Goal: Task Accomplishment & Management: Manage account settings

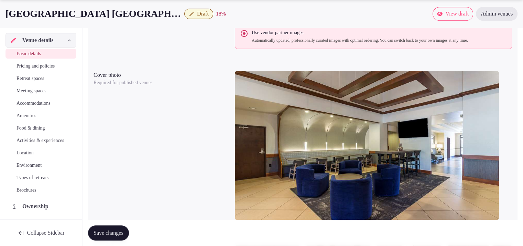
scroll to position [805, 0]
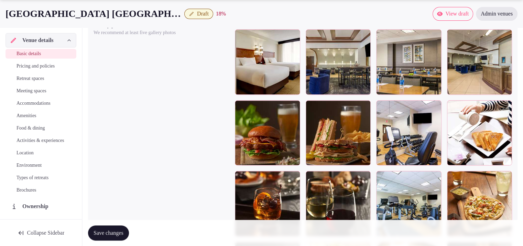
click at [99, 229] on span "Save changes" at bounding box center [109, 232] width 30 height 7
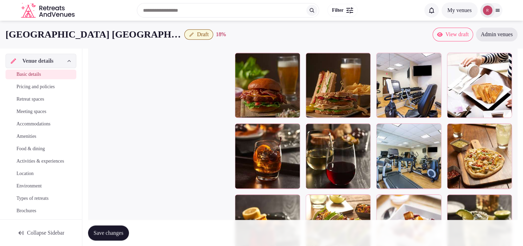
scroll to position [834, 0]
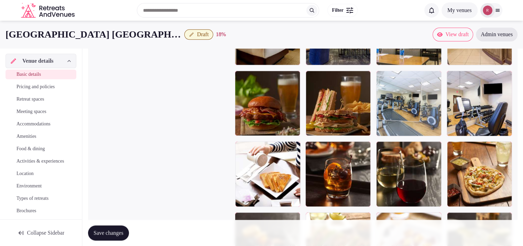
drag, startPoint x: 418, startPoint y: 184, endPoint x: 461, endPoint y: 139, distance: 61.5
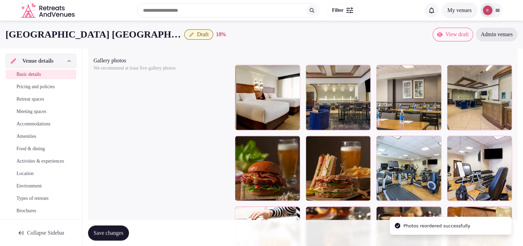
scroll to position [760, 0]
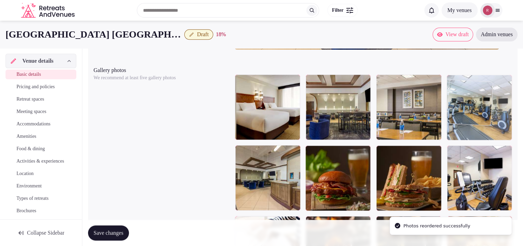
drag, startPoint x: 420, startPoint y: 172, endPoint x: 499, endPoint y: 111, distance: 100.3
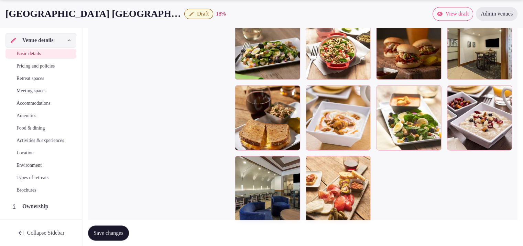
scroll to position [1109, 0]
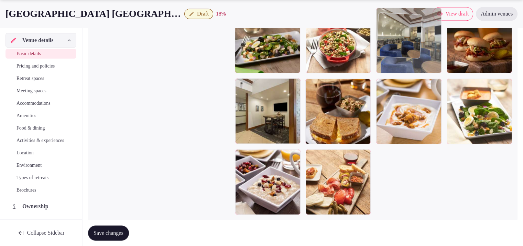
drag, startPoint x: 270, startPoint y: 193, endPoint x: 406, endPoint y: 90, distance: 170.6
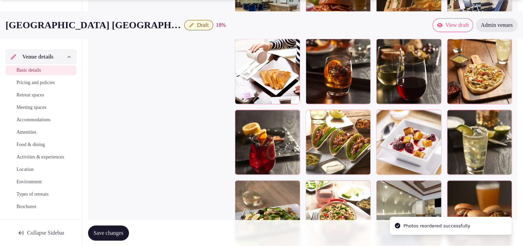
scroll to position [964, 0]
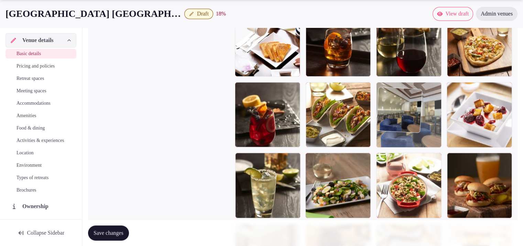
drag, startPoint x: 423, startPoint y: 211, endPoint x: 433, endPoint y: 148, distance: 63.8
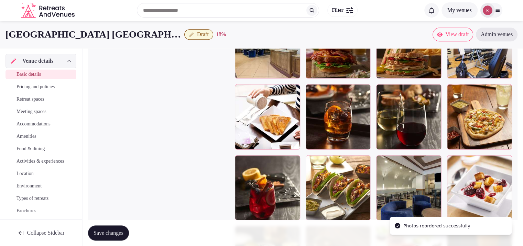
scroll to position [878, 0]
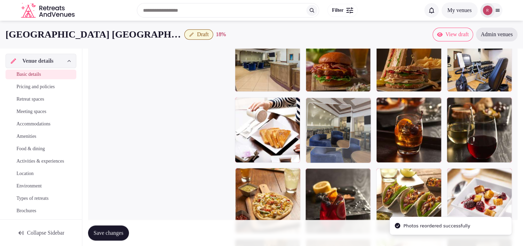
drag, startPoint x: 421, startPoint y: 194, endPoint x: 363, endPoint y: 147, distance: 74.3
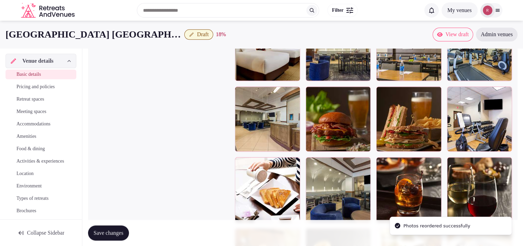
scroll to position [801, 0]
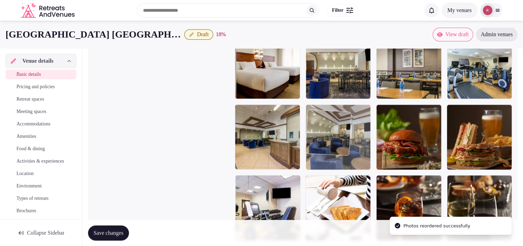
drag, startPoint x: 331, startPoint y: 206, endPoint x: 350, endPoint y: 166, distance: 43.7
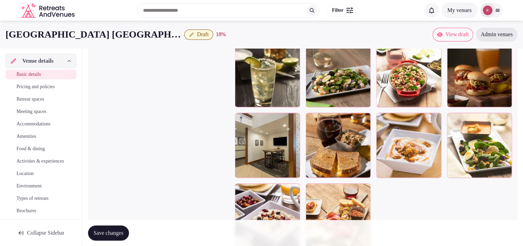
scroll to position [1027, 0]
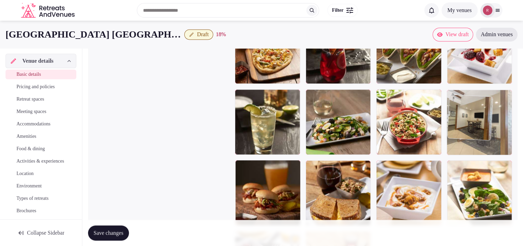
drag, startPoint x: 246, startPoint y: 206, endPoint x: 450, endPoint y: 121, distance: 221.5
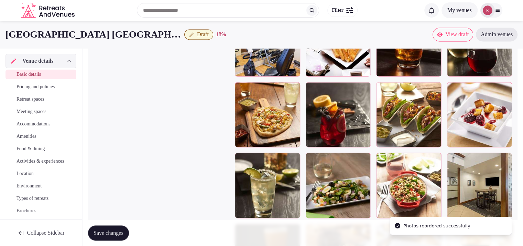
scroll to position [951, 0]
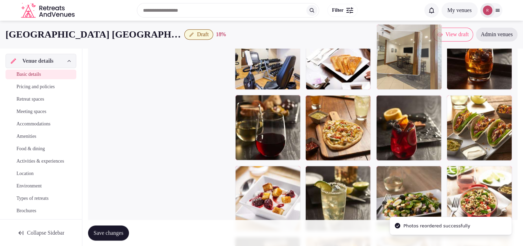
drag, startPoint x: 473, startPoint y: 200, endPoint x: 428, endPoint y: 82, distance: 126.1
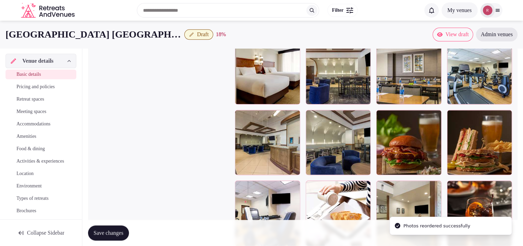
scroll to position [790, 0]
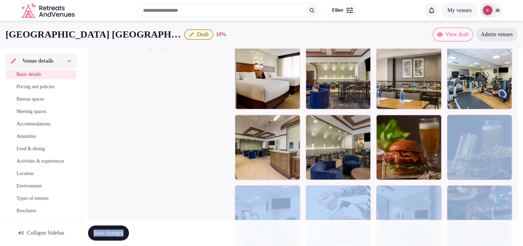
drag, startPoint x: 420, startPoint y: 222, endPoint x: 428, endPoint y: 173, distance: 49.6
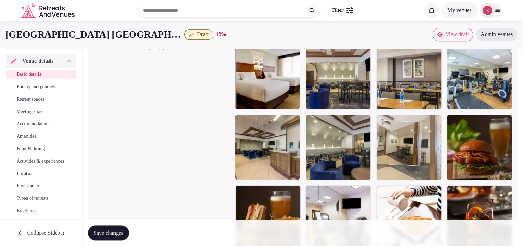
drag, startPoint x: 421, startPoint y: 202, endPoint x: 423, endPoint y: 167, distance: 34.8
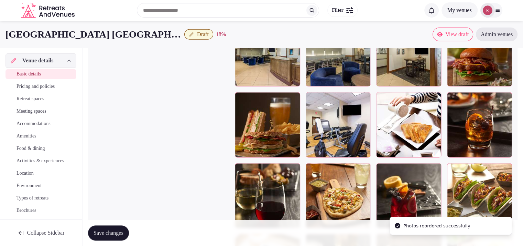
scroll to position [882, 0]
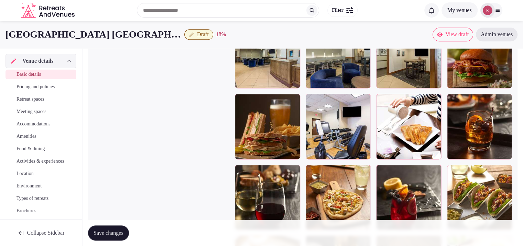
click at [101, 231] on span "Save changes" at bounding box center [109, 232] width 30 height 7
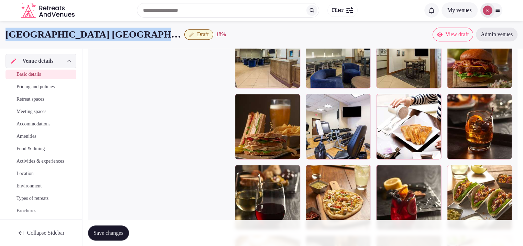
drag, startPoint x: 136, startPoint y: 35, endPoint x: 0, endPoint y: 40, distance: 136.2
click at [0, 40] on div "Hyatt Place Phoenix - North Draft 18 % View draft Admin venues" at bounding box center [261, 35] width 523 height 14
copy h1 "Hyatt Place Phoenix - North"
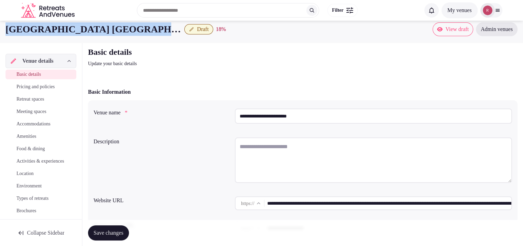
scroll to position [0, 0]
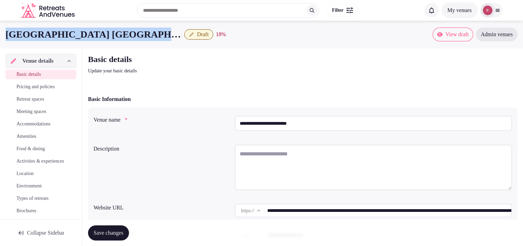
click at [318, 147] on textarea at bounding box center [373, 166] width 277 height 45
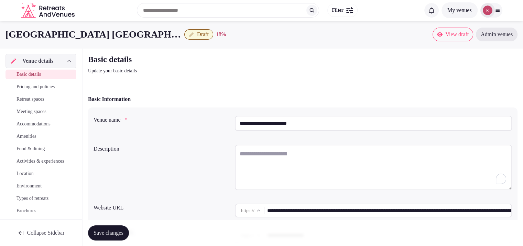
click at [276, 155] on textarea "To enrich screen reader interactions, please activate Accessibility in Grammarl…" at bounding box center [373, 166] width 277 height 45
paste textarea "**********"
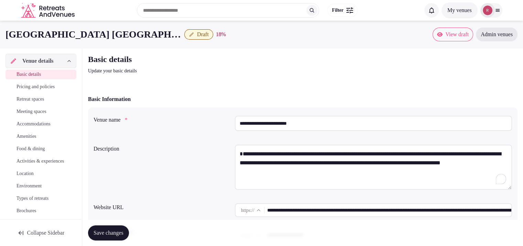
drag, startPoint x: 243, startPoint y: 154, endPoint x: 237, endPoint y: 156, distance: 7.4
click at [237, 156] on textarea "**********" at bounding box center [373, 166] width 277 height 45
type textarea "**********"
click at [126, 227] on button "Save changes" at bounding box center [108, 232] width 41 height 15
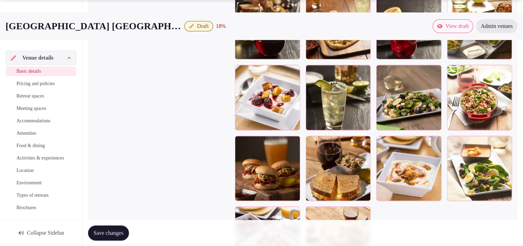
scroll to position [1133, 0]
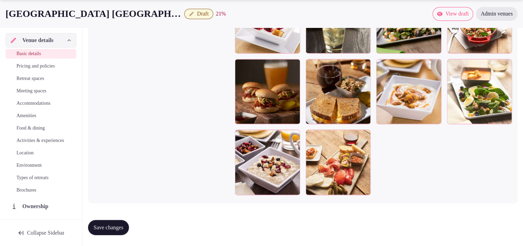
click at [123, 224] on span "Save changes" at bounding box center [109, 227] width 30 height 7
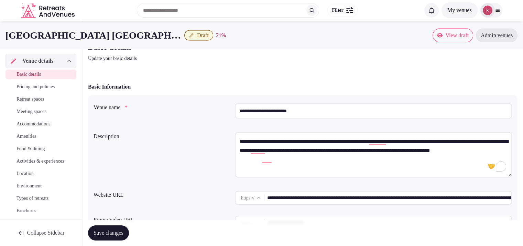
scroll to position [0, 0]
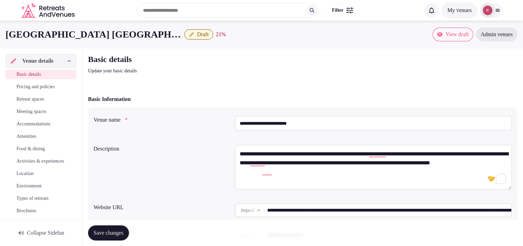
click at [422, 212] on input "**********" at bounding box center [389, 210] width 244 height 14
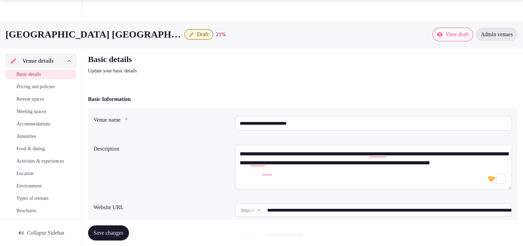
scroll to position [215, 0]
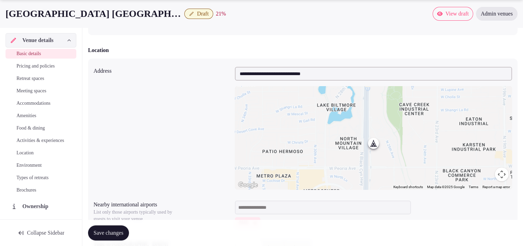
click at [326, 69] on input "**********" at bounding box center [373, 74] width 277 height 14
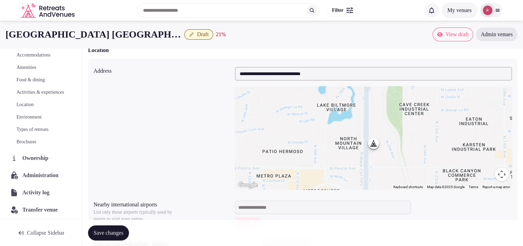
scroll to position [78, 0]
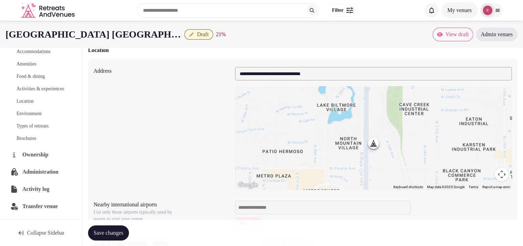
click at [41, 172] on span "Administration" at bounding box center [41, 171] width 39 height 8
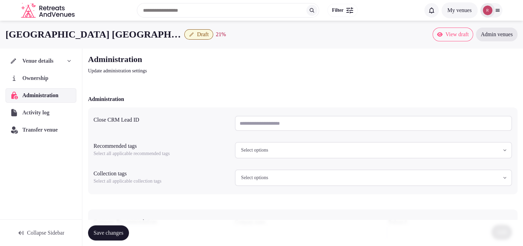
click at [278, 127] on input "text" at bounding box center [373, 123] width 277 height 15
paste input "**********"
type input "**********"
click at [115, 233] on span "Save changes" at bounding box center [109, 232] width 30 height 7
click at [119, 235] on span "Save changes" at bounding box center [109, 232] width 30 height 7
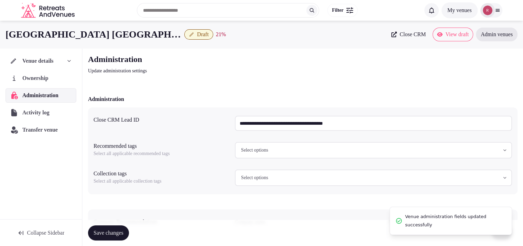
click at [184, 38] on button "Draft" at bounding box center [198, 34] width 29 height 10
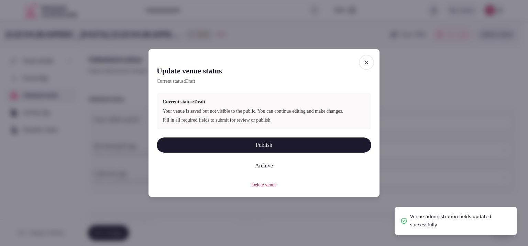
click at [257, 150] on button "Publish" at bounding box center [264, 144] width 215 height 15
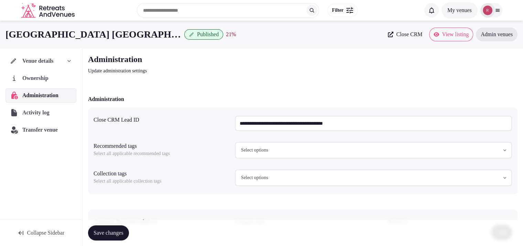
click at [443, 33] on span "View listing" at bounding box center [455, 34] width 27 height 7
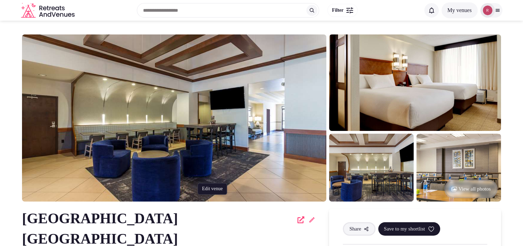
click at [308, 222] on icon at bounding box center [311, 219] width 7 height 7
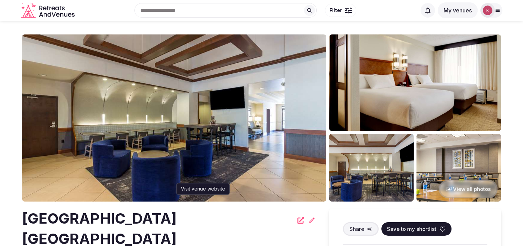
click at [297, 222] on icon at bounding box center [300, 219] width 7 height 7
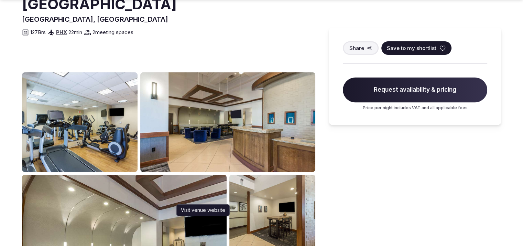
scroll to position [19, 0]
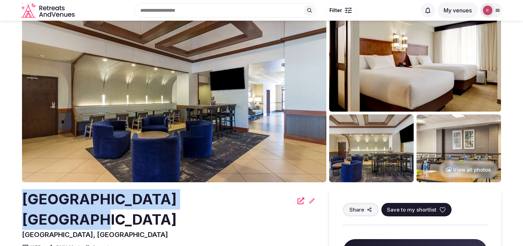
drag, startPoint x: 216, startPoint y: 194, endPoint x: 19, endPoint y: 191, distance: 197.4
copy h2 "Hyatt Place Phoenix - North"
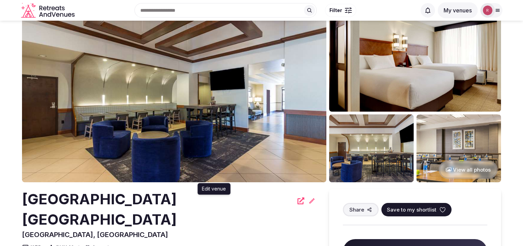
click at [237, 204] on div "Hyatt Place Phoenix - North Edit venue Edit venue" at bounding box center [168, 209] width 293 height 41
click at [308, 200] on icon at bounding box center [311, 200] width 7 height 7
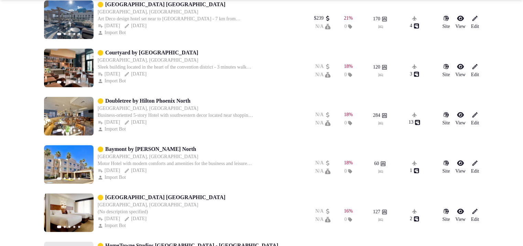
scroll to position [875, 0]
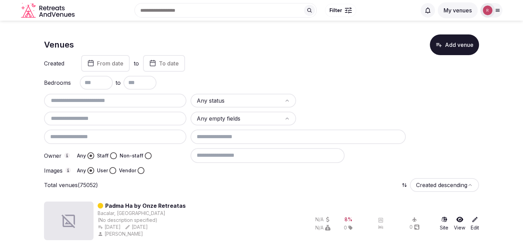
click at [97, 118] on input "text" at bounding box center [115, 118] width 137 height 8
paste input "**********"
type input "**********"
click at [135, 170] on div "Vendor" at bounding box center [131, 170] width 25 height 7
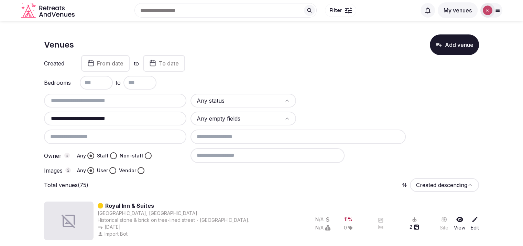
click at [138, 172] on button "Vendor" at bounding box center [141, 170] width 7 height 7
click at [245, 157] on input at bounding box center [268, 155] width 154 height 14
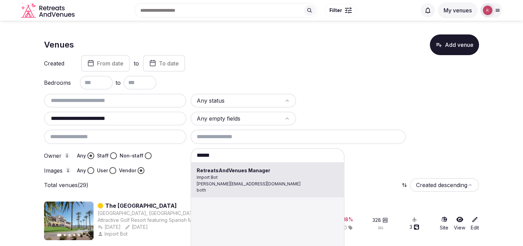
type input "**********"
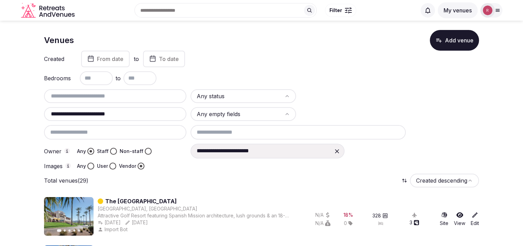
scroll to position [6, 0]
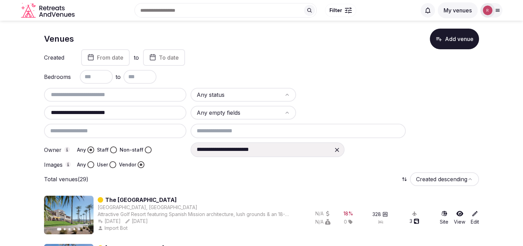
click at [253, 95] on html "**********" at bounding box center [261, 117] width 523 height 246
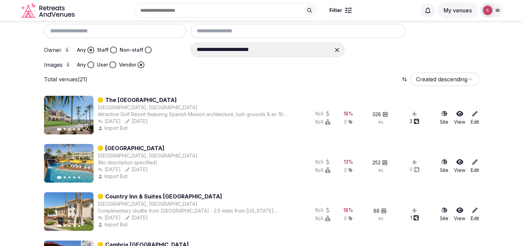
scroll to position [78, 0]
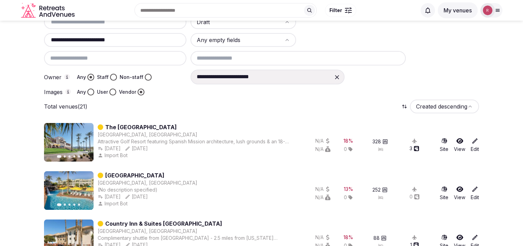
click at [117, 76] on div "Any Staff Non-staff" at bounding box center [114, 77] width 75 height 7
click at [113, 79] on div "Owner Any Staff Non-staff" at bounding box center [115, 76] width 142 height 14
click at [113, 76] on button "Staff" at bounding box center [113, 77] width 7 height 7
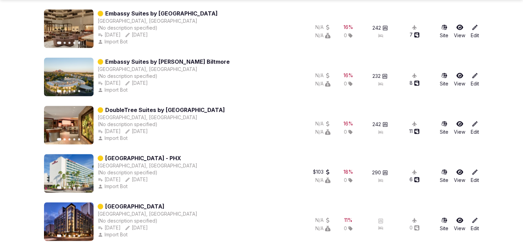
scroll to position [967, 0]
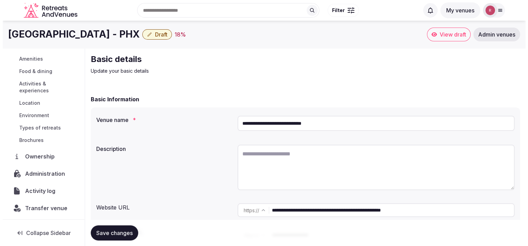
scroll to position [78, 0]
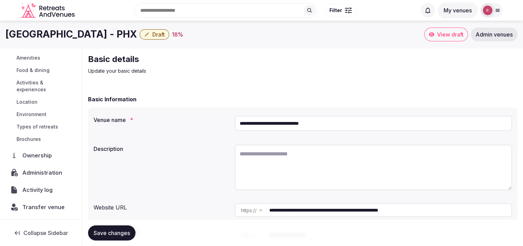
click at [25, 172] on span "Administration" at bounding box center [43, 172] width 43 height 8
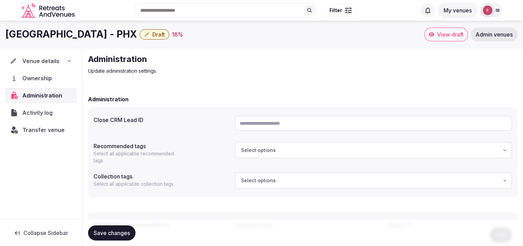
click at [51, 57] on span "Venue details" at bounding box center [40, 61] width 37 height 8
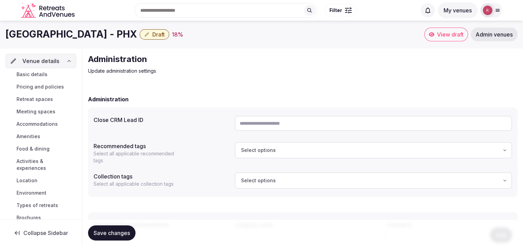
click at [41, 74] on span "Basic details" at bounding box center [32, 74] width 31 height 7
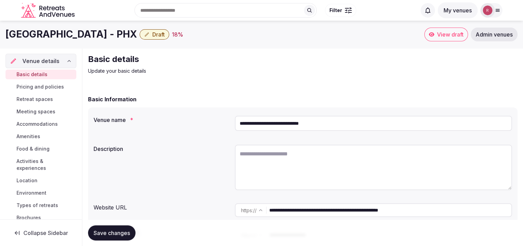
drag, startPoint x: 146, startPoint y: 34, endPoint x: 0, endPoint y: 37, distance: 145.8
click at [0, 37] on div "[GEOGRAPHIC_DATA] - PHX Draft 18 % View draft Admin venues" at bounding box center [261, 35] width 523 height 14
copy h1 "[GEOGRAPHIC_DATA]"
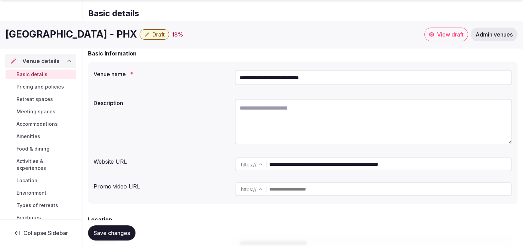
scroll to position [260, 0]
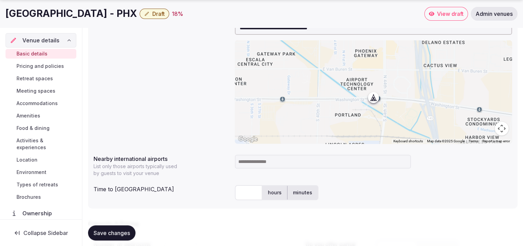
click at [305, 165] on input at bounding box center [323, 161] width 176 height 14
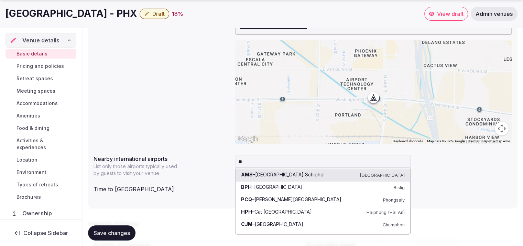
type input "***"
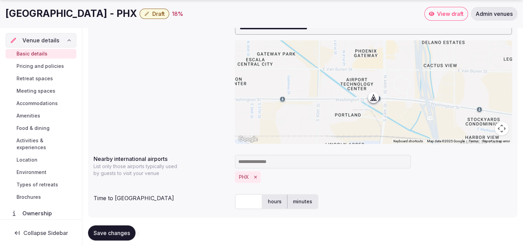
click at [252, 204] on input "text" at bounding box center [249, 201] width 28 height 15
type input "*"
click at [426, 197] on div "* hours minutes" at bounding box center [373, 201] width 277 height 15
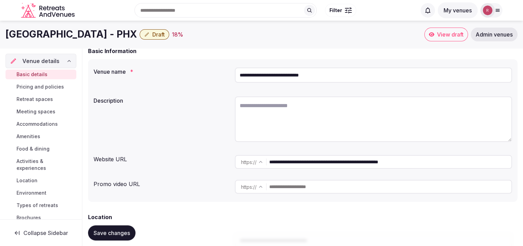
scroll to position [35, 0]
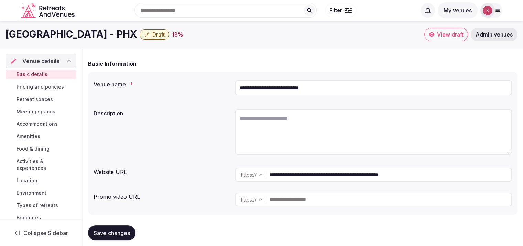
click at [328, 174] on input "**********" at bounding box center [390, 174] width 242 height 14
click at [268, 117] on textarea at bounding box center [373, 131] width 277 height 45
paste textarea "**********"
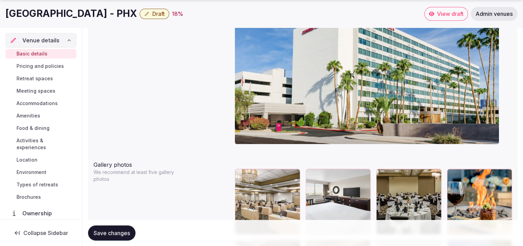
scroll to position [711, 0]
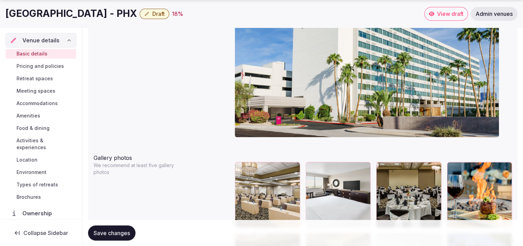
type textarea "**********"
click at [119, 227] on button "Save changes" at bounding box center [111, 232] width 47 height 15
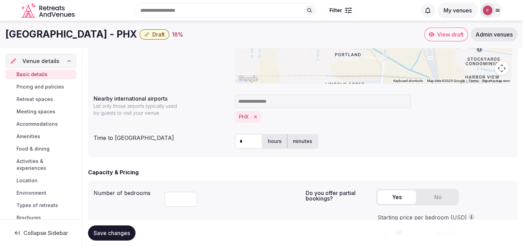
scroll to position [282, 0]
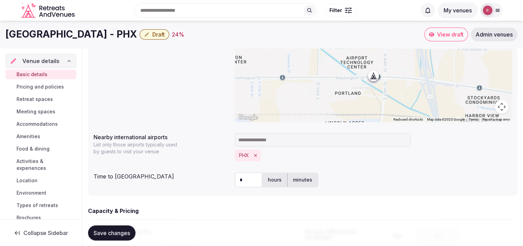
drag, startPoint x: 175, startPoint y: 34, endPoint x: 3, endPoint y: 46, distance: 172.4
click at [3, 46] on div "Crowne Plaza Phoenix Airport - PHX Draft 24 % View draft Admin venues" at bounding box center [261, 35] width 523 height 28
copy h1 "[GEOGRAPHIC_DATA] - PHX"
click at [404, 158] on div "PHX" at bounding box center [373, 155] width 277 height 12
click at [145, 47] on div "Crowne Plaza Phoenix Airport - PHX Draft 24 % View draft Admin venues" at bounding box center [261, 35] width 523 height 28
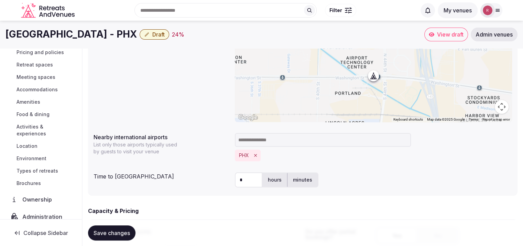
scroll to position [78, 0]
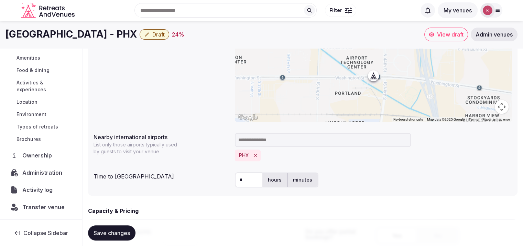
click at [42, 173] on span "Administration" at bounding box center [43, 172] width 43 height 8
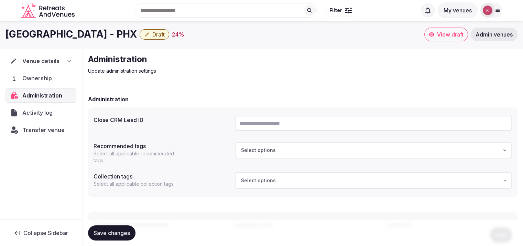
click at [44, 60] on span "Venue details" at bounding box center [40, 61] width 37 height 8
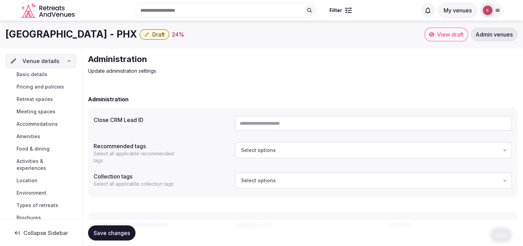
click at [37, 74] on span "Basic details" at bounding box center [32, 74] width 31 height 7
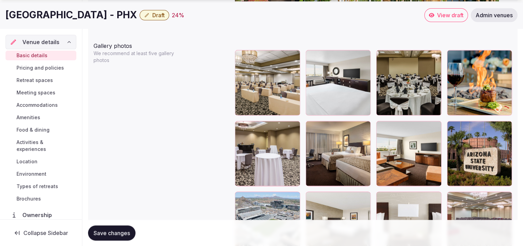
scroll to position [875, 0]
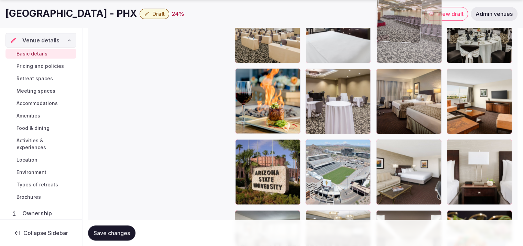
drag, startPoint x: 474, startPoint y: 156, endPoint x: 419, endPoint y: 57, distance: 113.6
click at [419, 57] on body "**********" at bounding box center [261, 43] width 523 height 1837
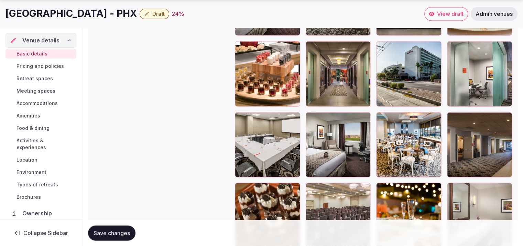
scroll to position [1117, 0]
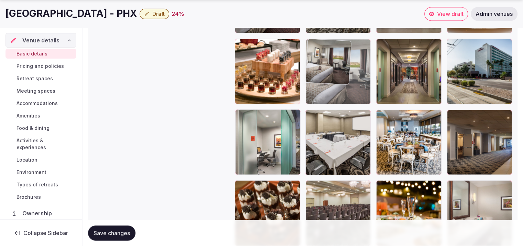
drag, startPoint x: 351, startPoint y: 138, endPoint x: 349, endPoint y: 72, distance: 66.7
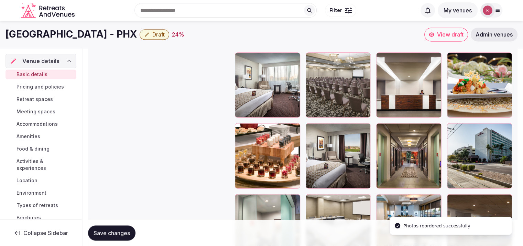
scroll to position [1026, 0]
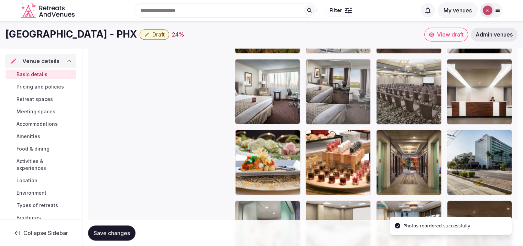
drag, startPoint x: 354, startPoint y: 151, endPoint x: 358, endPoint y: 100, distance: 51.4
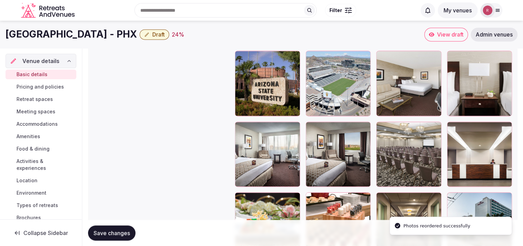
scroll to position [961, 0]
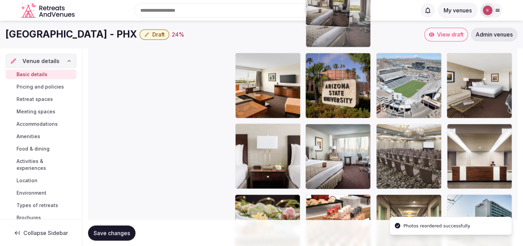
drag, startPoint x: 329, startPoint y: 149, endPoint x: 339, endPoint y: 49, distance: 100.9
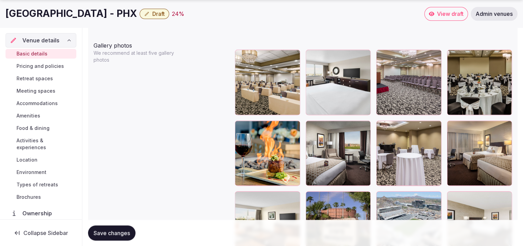
scroll to position [830, 0]
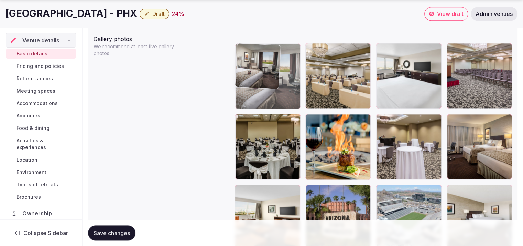
drag, startPoint x: 312, startPoint y: 150, endPoint x: 271, endPoint y: 95, distance: 68.4
click at [271, 95] on body "**********" at bounding box center [261, 88] width 523 height 1837
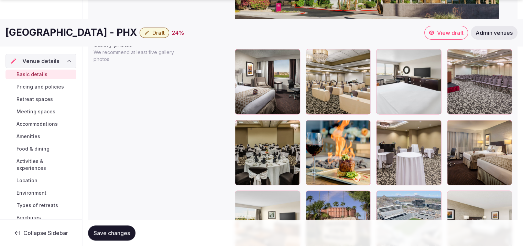
scroll to position [828, 0]
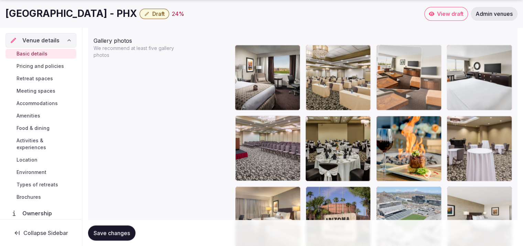
drag, startPoint x: 287, startPoint y: 206, endPoint x: 442, endPoint y: 79, distance: 199.4
click at [442, 79] on body "**********" at bounding box center [261, 90] width 523 height 1837
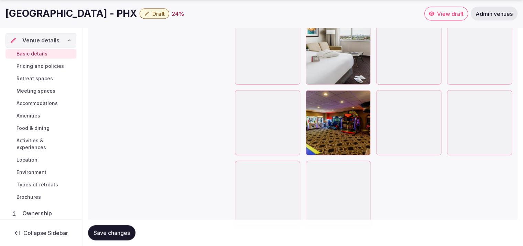
scroll to position [1591, 0]
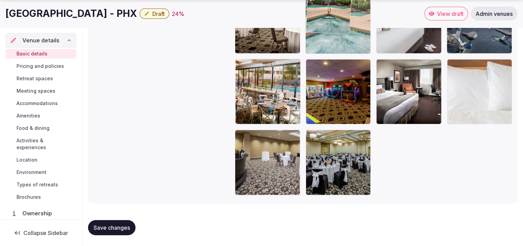
drag, startPoint x: 260, startPoint y: 117, endPoint x: 371, endPoint y: 54, distance: 127.8
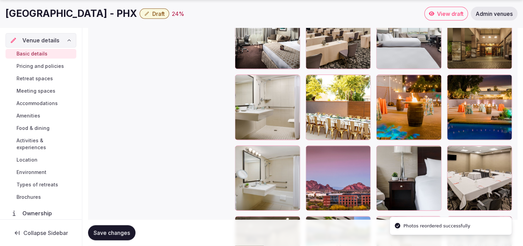
scroll to position [1366, 0]
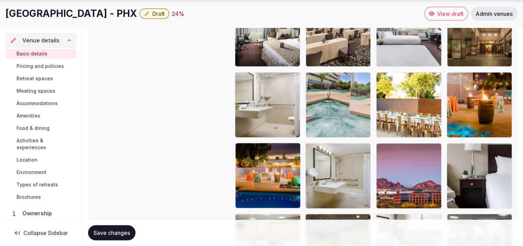
drag, startPoint x: 358, startPoint y: 218, endPoint x: 369, endPoint y: 101, distance: 118.1
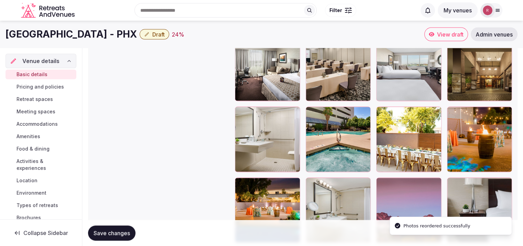
scroll to position [1325, 0]
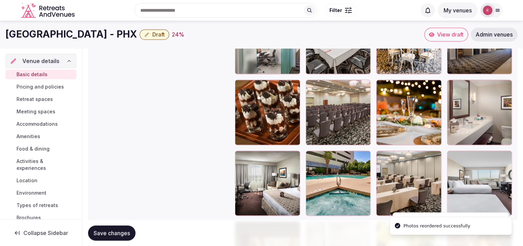
scroll to position [1213, 0]
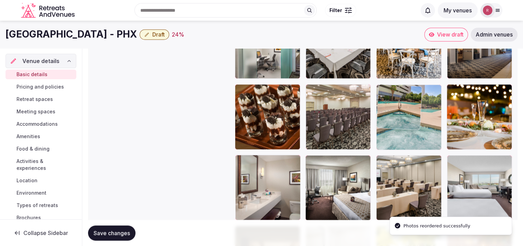
drag, startPoint x: 357, startPoint y: 178, endPoint x: 433, endPoint y: 85, distance: 120.7
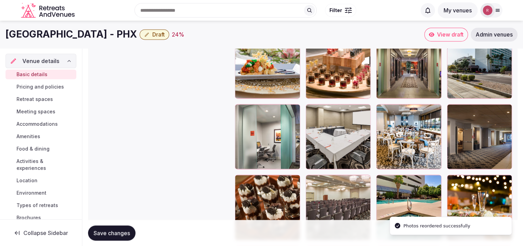
scroll to position [1120, 0]
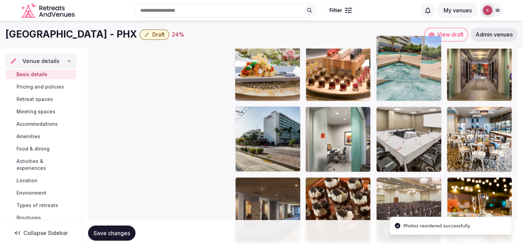
drag, startPoint x: 410, startPoint y: 196, endPoint x: 407, endPoint y: 74, distance: 121.8
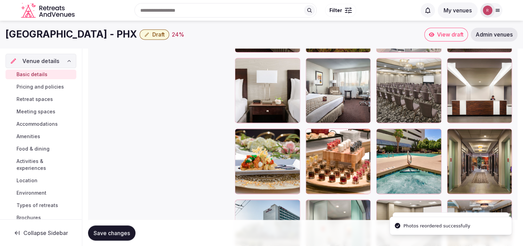
scroll to position [992, 0]
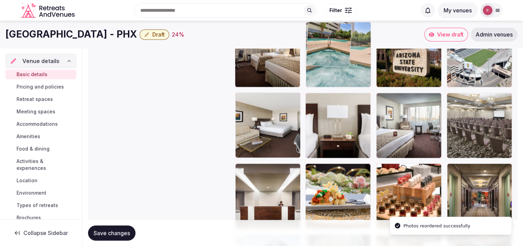
drag, startPoint x: 410, startPoint y: 185, endPoint x: 348, endPoint y: 74, distance: 127.0
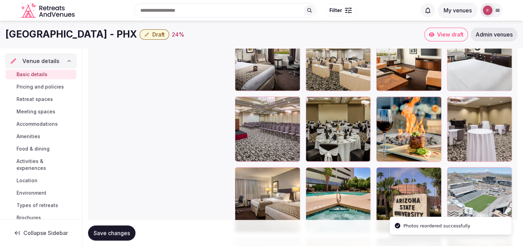
scroll to position [841, 0]
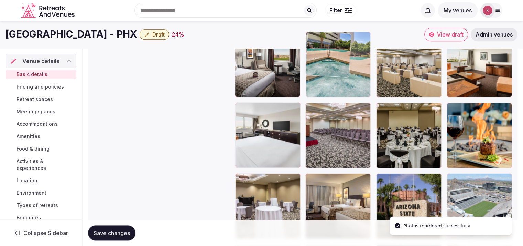
drag, startPoint x: 343, startPoint y: 200, endPoint x: 360, endPoint y: 79, distance: 121.9
click at [360, 79] on body "**********" at bounding box center [261, 77] width 523 height 1837
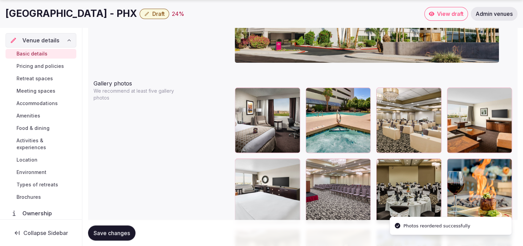
scroll to position [798, 0]
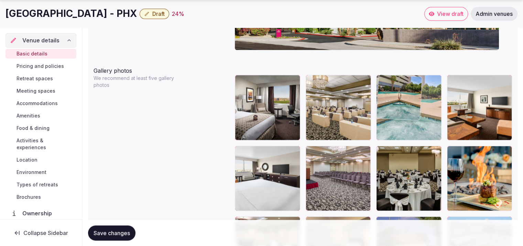
drag, startPoint x: 331, startPoint y: 119, endPoint x: 382, endPoint y: 120, distance: 50.9
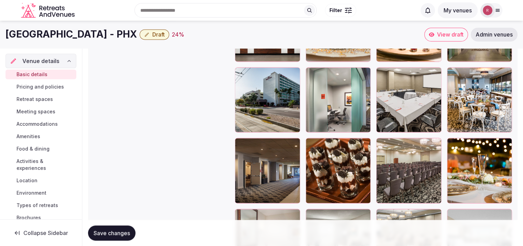
scroll to position [1098, 0]
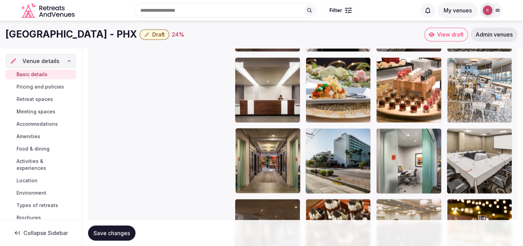
drag, startPoint x: 484, startPoint y: 175, endPoint x: 472, endPoint y: 90, distance: 85.5
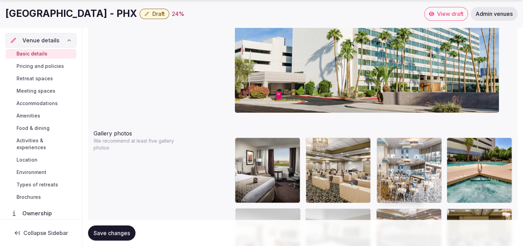
scroll to position [736, 0]
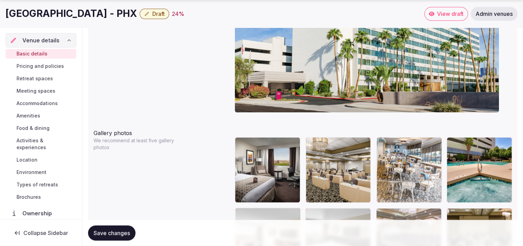
drag, startPoint x: 479, startPoint y: 96, endPoint x: 437, endPoint y: 178, distance: 92.4
click at [437, 178] on body "**********" at bounding box center [261, 182] width 523 height 1837
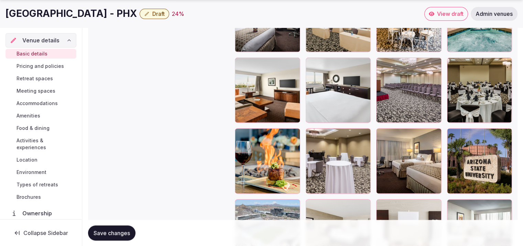
scroll to position [895, 0]
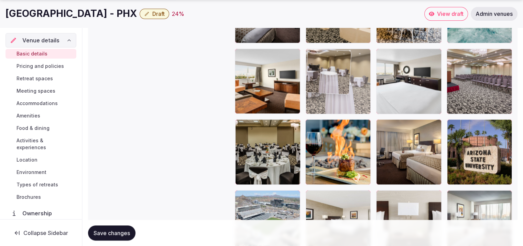
drag, startPoint x: 351, startPoint y: 156, endPoint x: 350, endPoint y: 108, distance: 48.5
click at [350, 108] on body "**********" at bounding box center [261, 23] width 523 height 1837
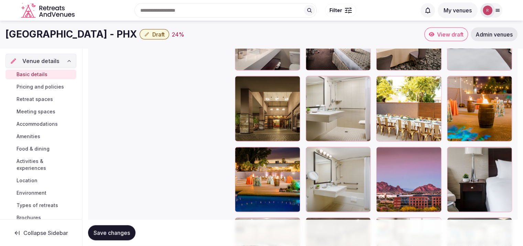
scroll to position [1356, 0]
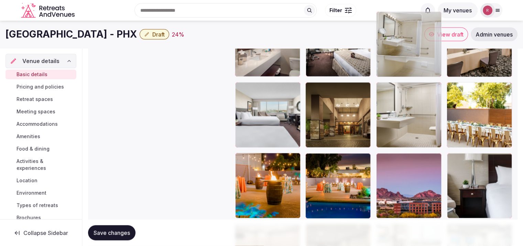
drag, startPoint x: 351, startPoint y: 195, endPoint x: 447, endPoint y: 85, distance: 145.5
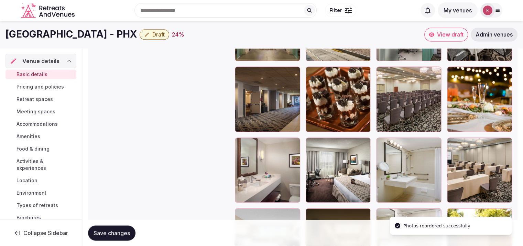
scroll to position [1228, 0]
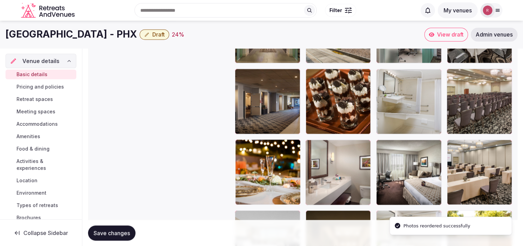
drag, startPoint x: 423, startPoint y: 168, endPoint x: 410, endPoint y: 77, distance: 92.1
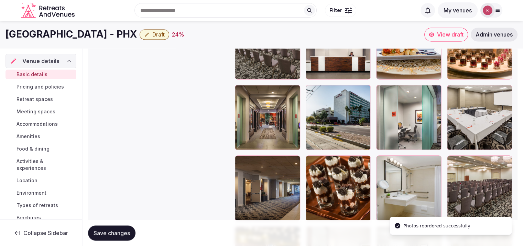
scroll to position [1120, 0]
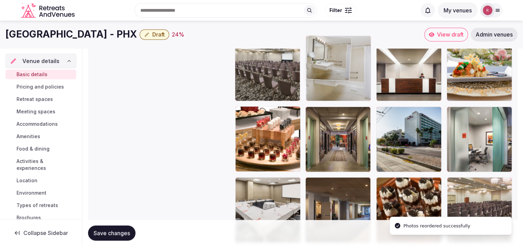
drag, startPoint x: 407, startPoint y: 203, endPoint x: 351, endPoint y: 82, distance: 133.4
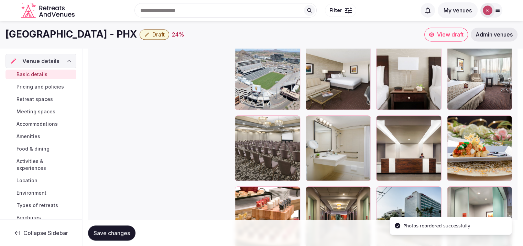
scroll to position [1038, 0]
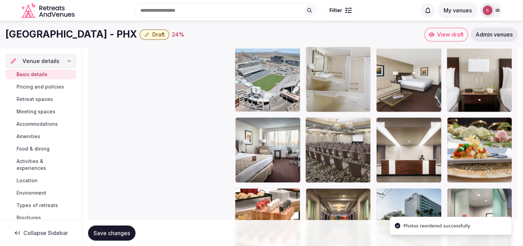
drag, startPoint x: 331, startPoint y: 167, endPoint x: 339, endPoint y: 106, distance: 62.0
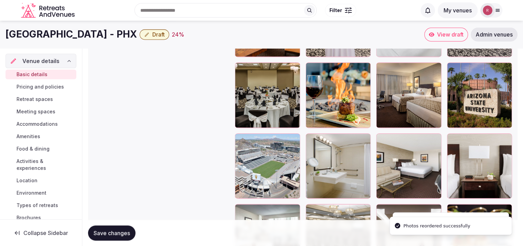
scroll to position [939, 0]
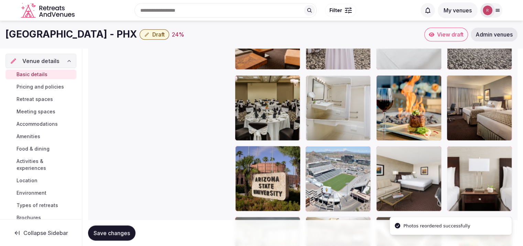
drag, startPoint x: 323, startPoint y: 197, endPoint x: 336, endPoint y: 130, distance: 68.2
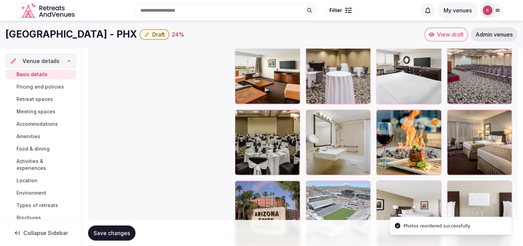
scroll to position [887, 0]
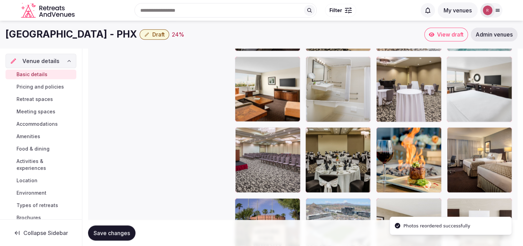
drag, startPoint x: 358, startPoint y: 169, endPoint x: 376, endPoint y: 121, distance: 51.1
click at [376, 121] on body "**********" at bounding box center [261, 31] width 523 height 1837
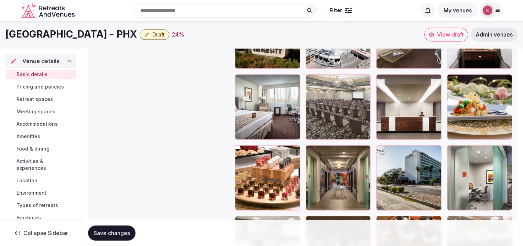
scroll to position [1079, 0]
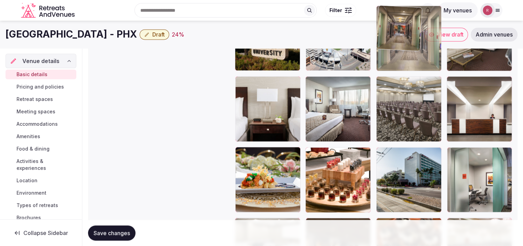
drag, startPoint x: 345, startPoint y: 190, endPoint x: 428, endPoint y: 76, distance: 141.3
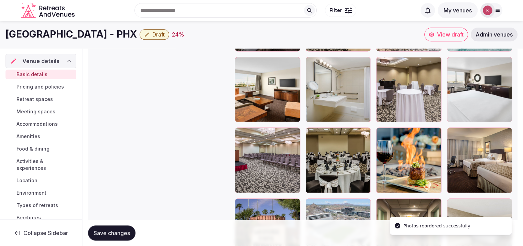
scroll to position [920, 0]
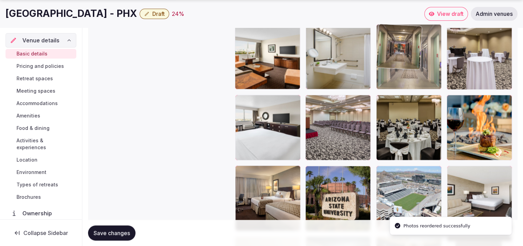
drag, startPoint x: 403, startPoint y: 192, endPoint x: 409, endPoint y: 89, distance: 103.4
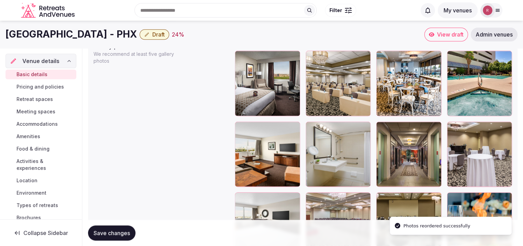
scroll to position [807, 0]
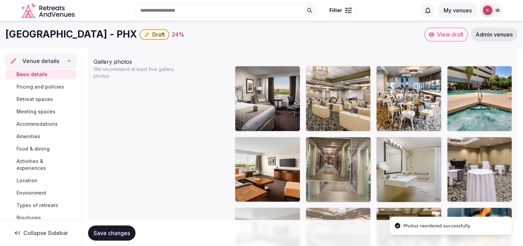
drag, startPoint x: 415, startPoint y: 194, endPoint x: 362, endPoint y: 192, distance: 53.3
click at [362, 192] on body "**********" at bounding box center [261, 111] width 523 height 1837
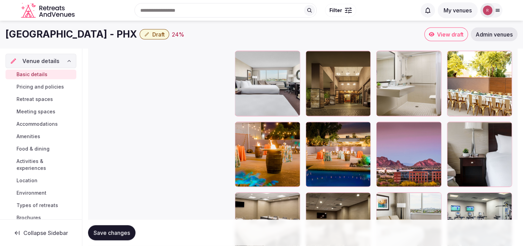
scroll to position [1381, 0]
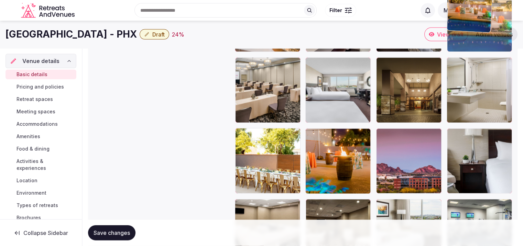
drag, startPoint x: 351, startPoint y: 176, endPoint x: 488, endPoint y: 78, distance: 168.6
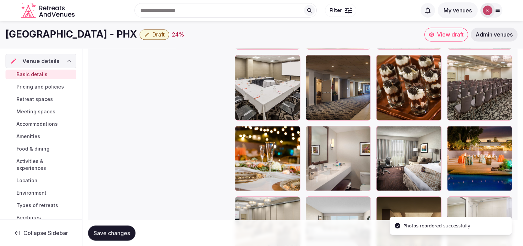
scroll to position [1227, 0]
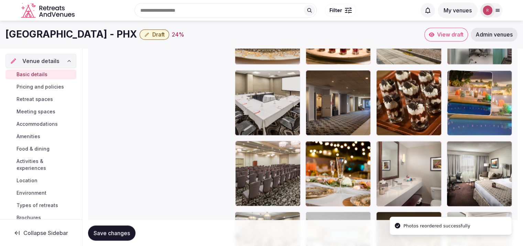
drag, startPoint x: 483, startPoint y: 183, endPoint x: 486, endPoint y: 113, distance: 70.2
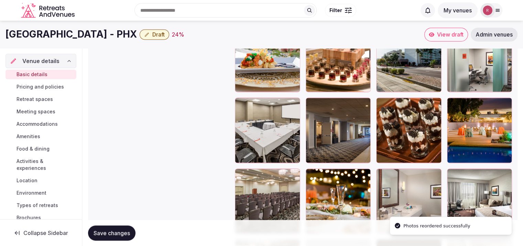
scroll to position [1130, 0]
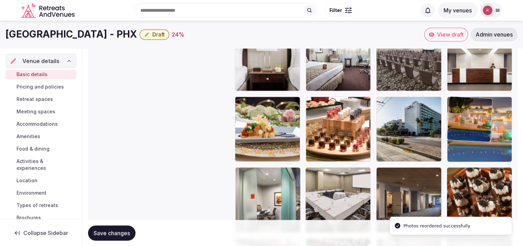
drag, startPoint x: 502, startPoint y: 191, endPoint x: 488, endPoint y: 101, distance: 90.6
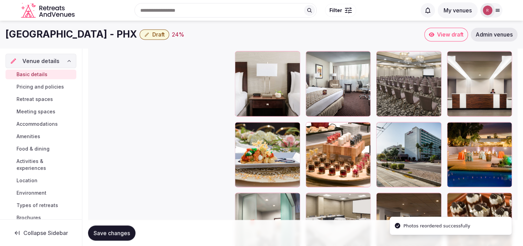
scroll to position [1072, 0]
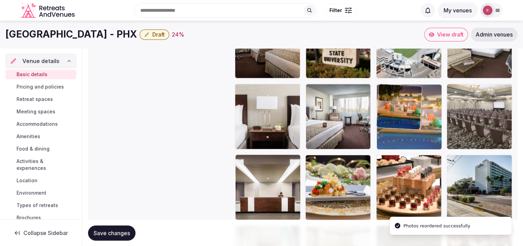
drag, startPoint x: 488, startPoint y: 180, endPoint x: 447, endPoint y: 89, distance: 100.2
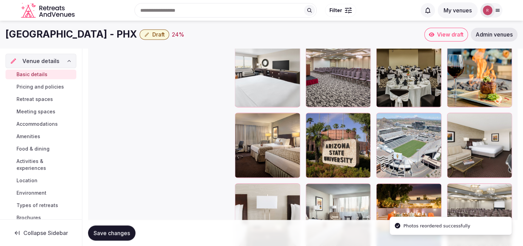
scroll to position [1010, 0]
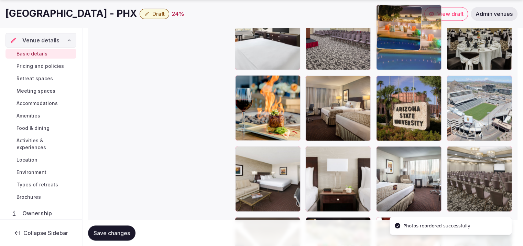
drag, startPoint x: 428, startPoint y: 178, endPoint x: 420, endPoint y: 58, distance: 120.6
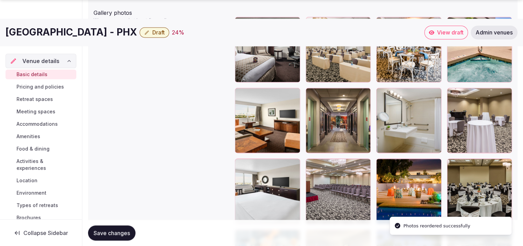
scroll to position [858, 0]
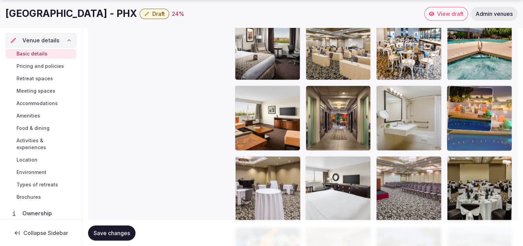
drag, startPoint x: 405, startPoint y: 195, endPoint x: 464, endPoint y: 147, distance: 75.6
click at [464, 147] on body "**********" at bounding box center [261, 60] width 523 height 1837
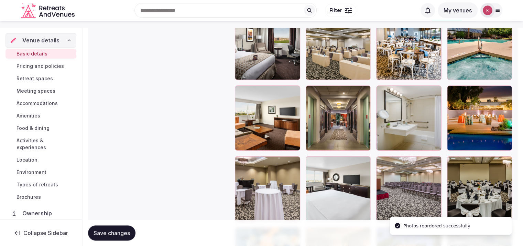
scroll to position [643, 0]
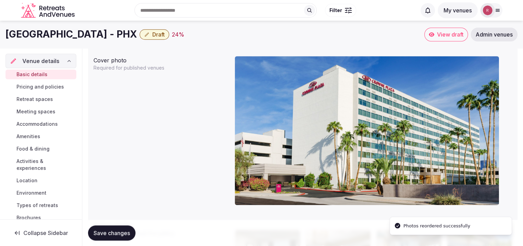
click at [132, 229] on button "Save changes" at bounding box center [111, 232] width 47 height 15
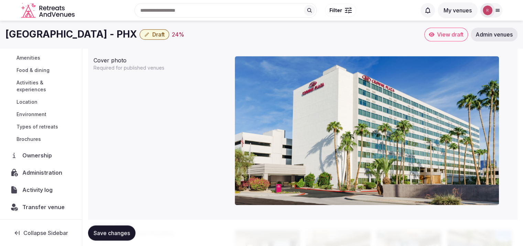
click at [34, 171] on span "Administration" at bounding box center [43, 172] width 43 height 8
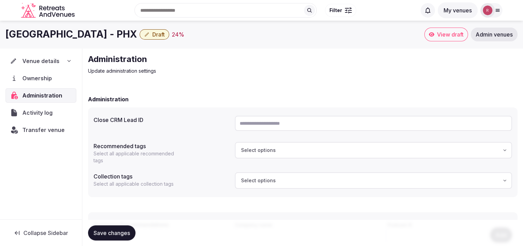
click at [50, 57] on span "Venue details" at bounding box center [40, 61] width 37 height 8
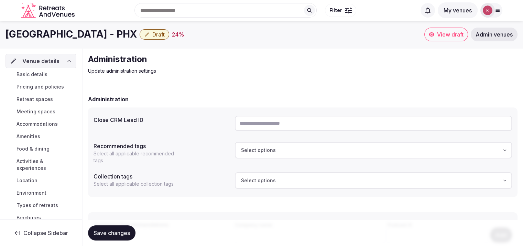
click at [33, 72] on span "Basic details" at bounding box center [32, 74] width 31 height 7
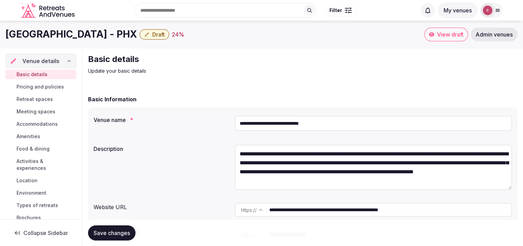
click at [344, 204] on input "**********" at bounding box center [390, 210] width 242 height 14
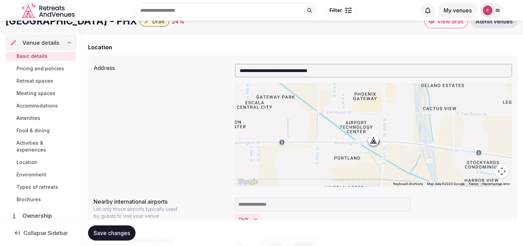
scroll to position [212, 0]
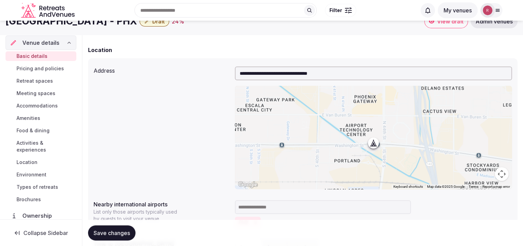
click at [282, 70] on input "**********" at bounding box center [373, 73] width 277 height 14
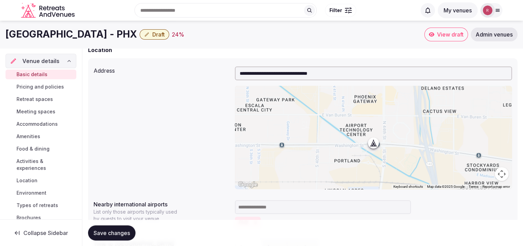
click at [189, 149] on div "**********" at bounding box center [303, 128] width 418 height 128
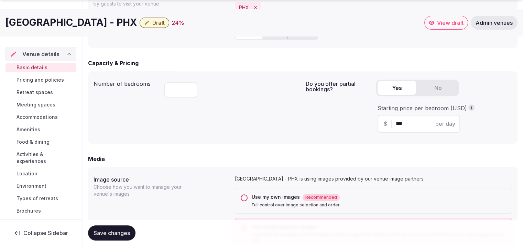
scroll to position [641, 0]
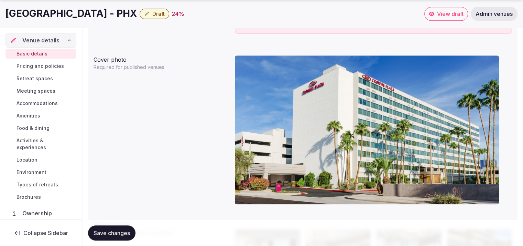
click at [190, 55] on div "Cover photo" at bounding box center [162, 58] width 136 height 11
click at [169, 14] on button "Draft" at bounding box center [155, 14] width 30 height 10
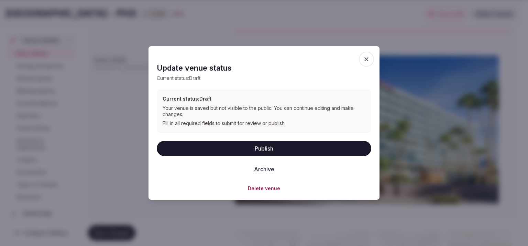
click at [242, 148] on button "Publish" at bounding box center [264, 147] width 215 height 15
